Goal: Information Seeking & Learning: Learn about a topic

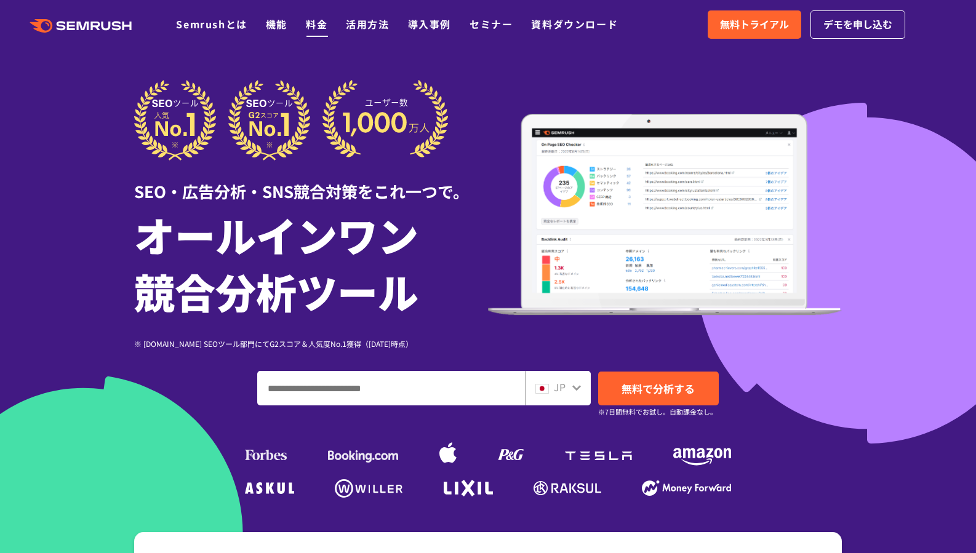
click at [314, 28] on link "料金" at bounding box center [317, 24] width 22 height 15
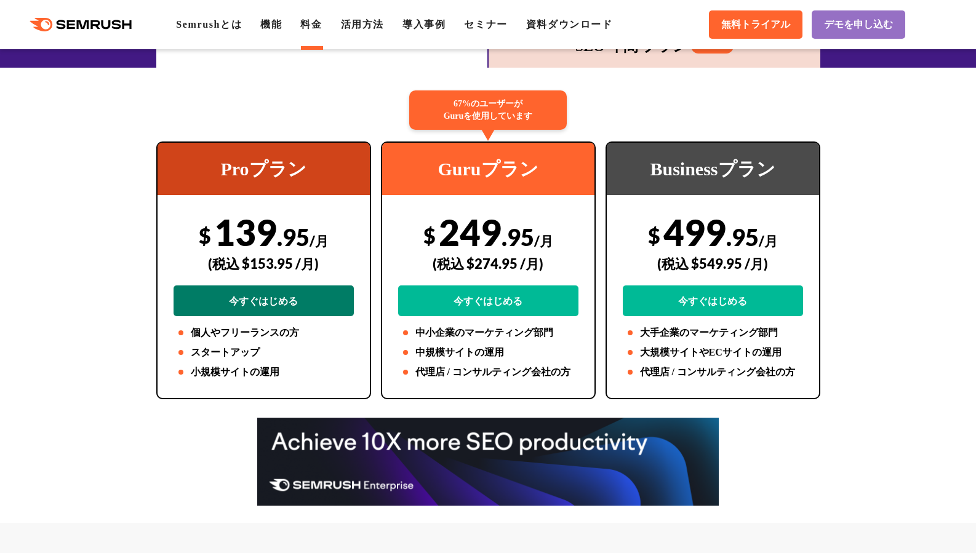
scroll to position [214, 0]
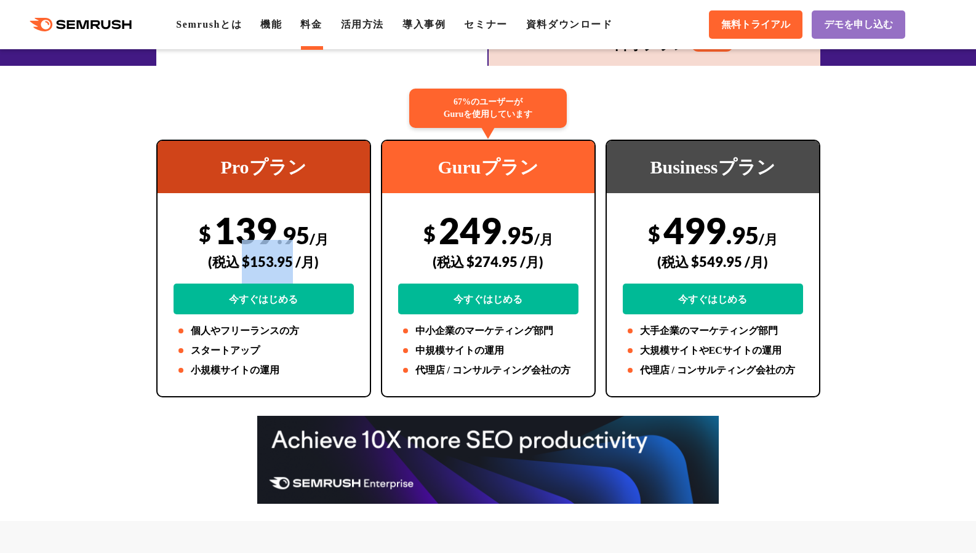
drag, startPoint x: 292, startPoint y: 263, endPoint x: 245, endPoint y: 262, distance: 46.2
click at [245, 262] on div "(税込 $153.95 /月)" at bounding box center [263, 262] width 180 height 44
copy div "$153.95"
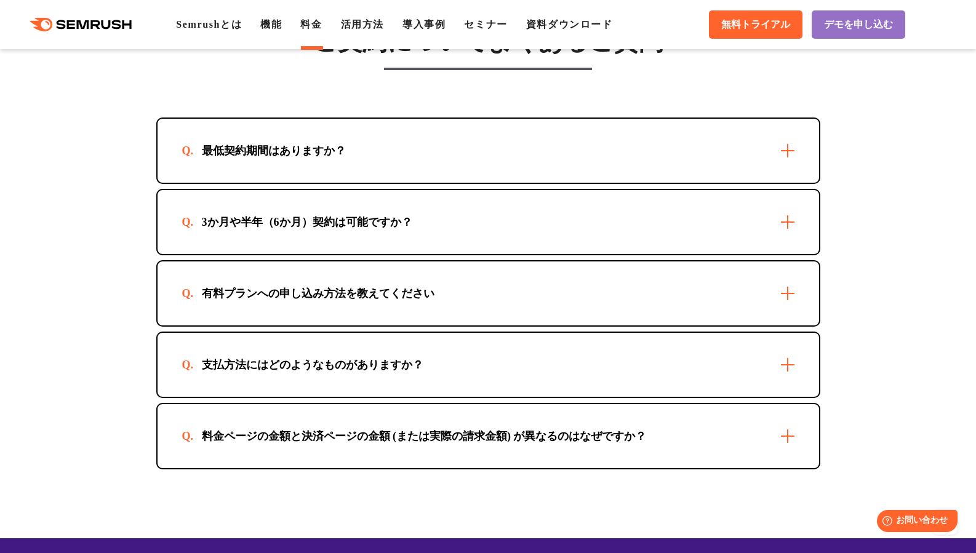
scroll to position [3518, 0]
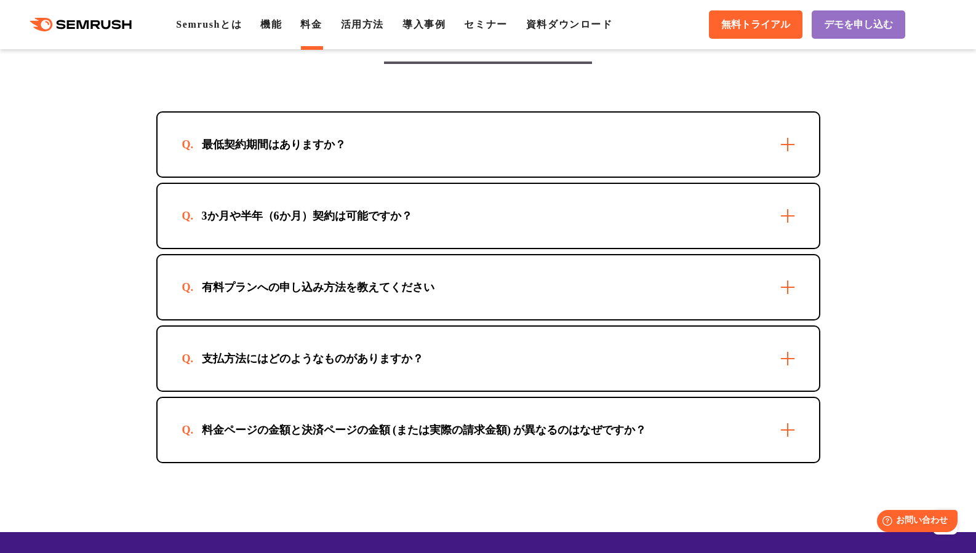
click at [455, 165] on div "最低契約期間はありますか？" at bounding box center [487, 145] width 661 height 64
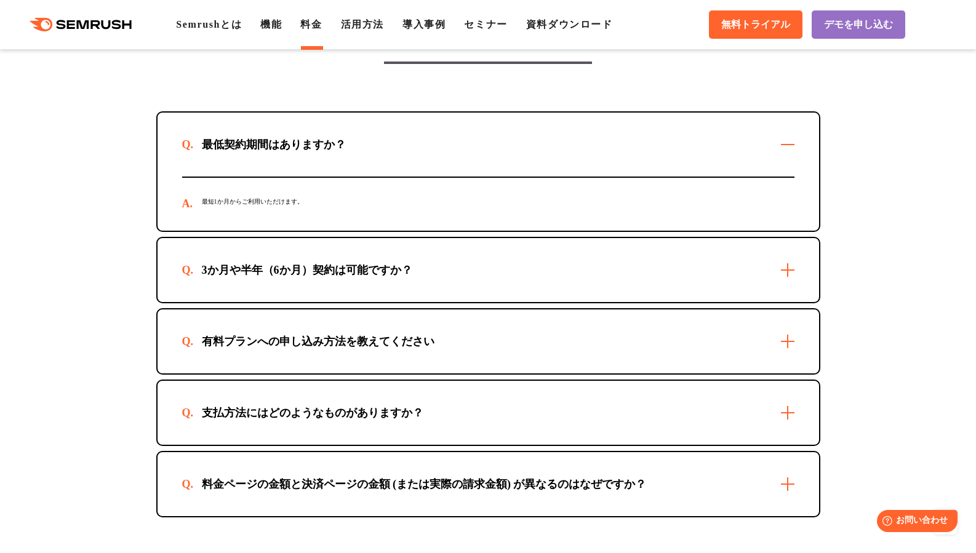
click at [445, 271] on div "3か月や半年（6か月）契約は可能ですか？" at bounding box center [487, 270] width 661 height 64
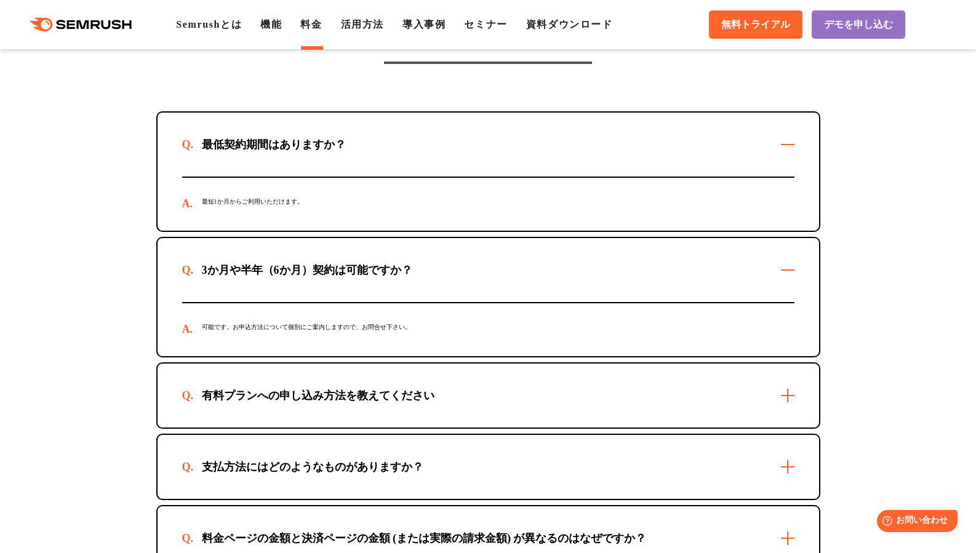
click at [439, 403] on div "有料プランへの申し込み方法を教えてください" at bounding box center [318, 395] width 272 height 15
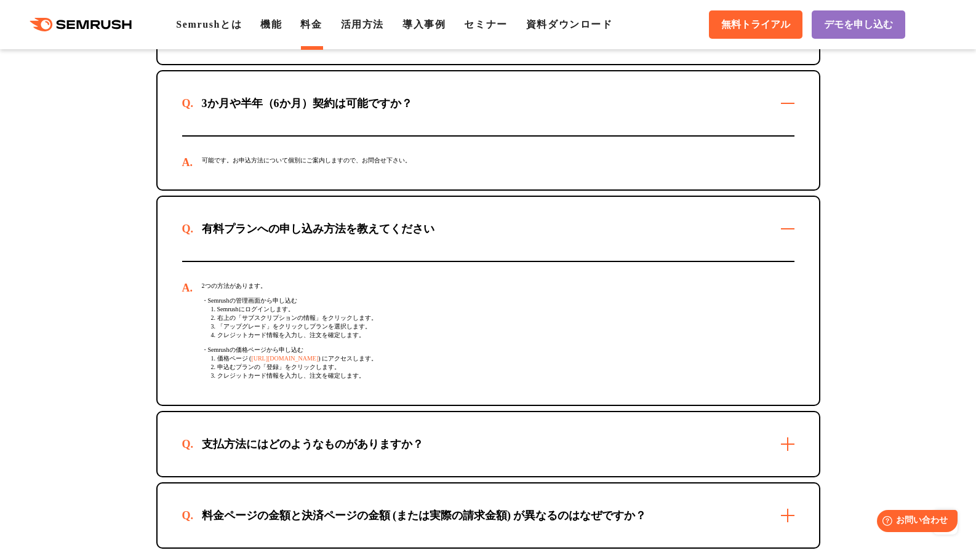
scroll to position [3686, 0]
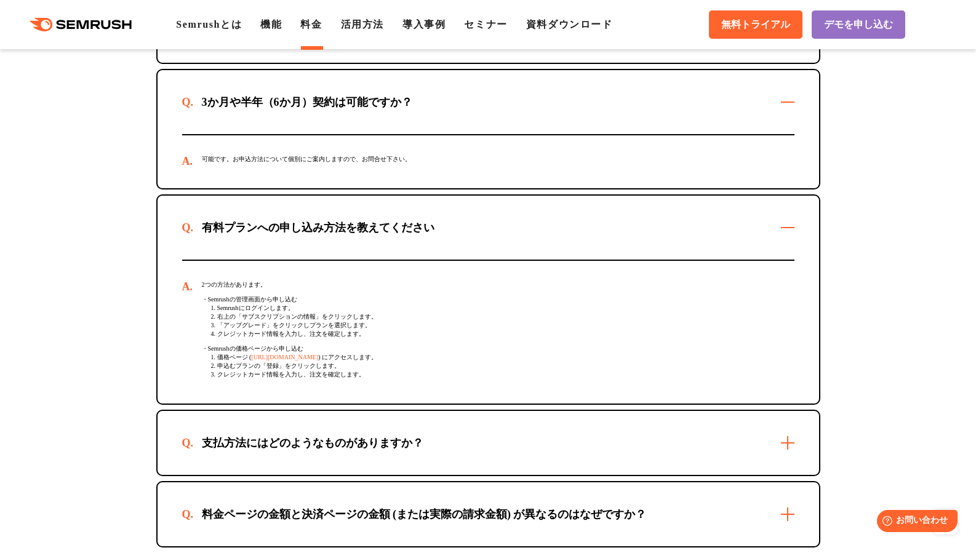
click at [431, 436] on div "支払方法にはどのようなものがありますか？" at bounding box center [487, 443] width 661 height 64
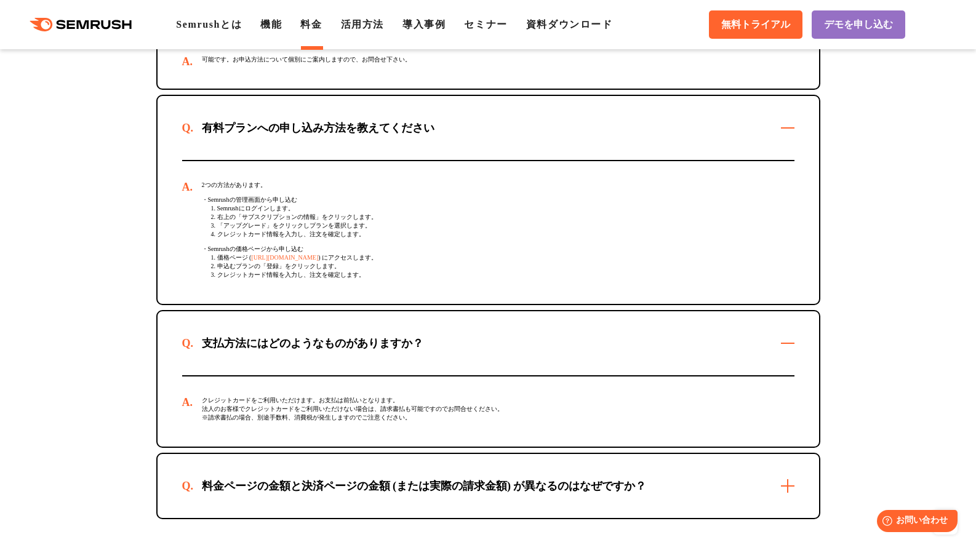
scroll to position [3688, 0]
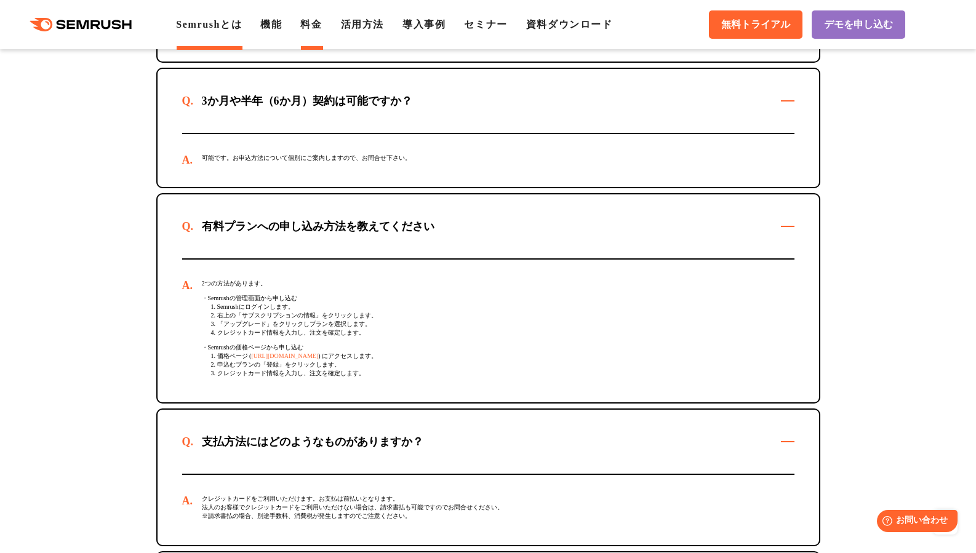
click at [231, 29] on link "Semrushとは" at bounding box center [209, 24] width 66 height 10
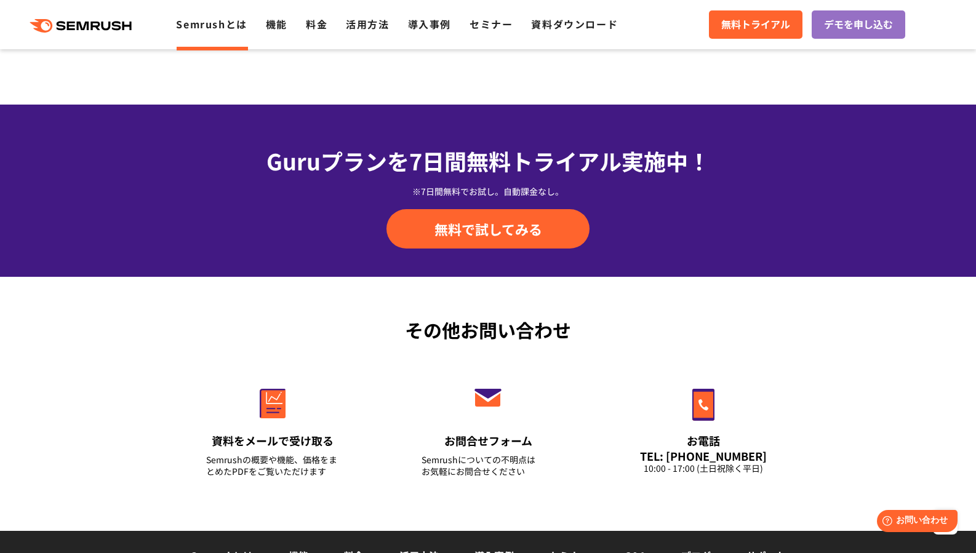
scroll to position [2963, 0]
